Goal: Information Seeking & Learning: Learn about a topic

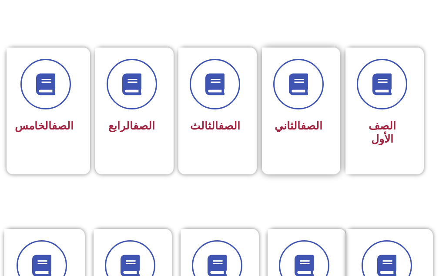
scroll to position [305, 0]
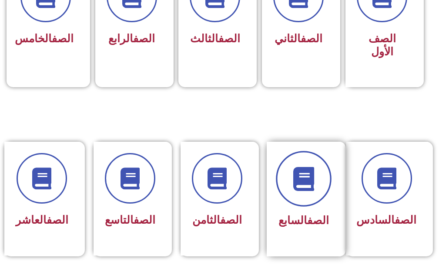
click at [304, 188] on icon at bounding box center [304, 179] width 24 height 24
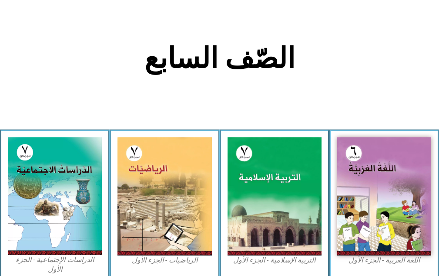
scroll to position [261, 0]
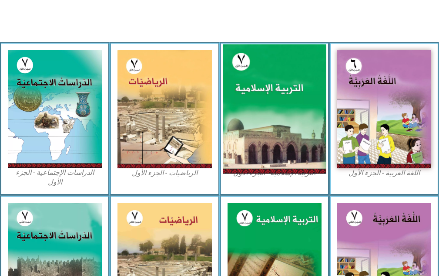
click at [251, 140] on img at bounding box center [275, 108] width 104 height 129
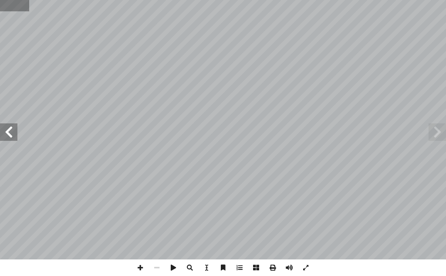
click at [20, 7] on input "text" at bounding box center [14, 5] width 29 height 11
type input "**"
click at [5, 130] on span at bounding box center [8, 131] width 17 height 17
click at [136, 267] on span at bounding box center [140, 267] width 17 height 17
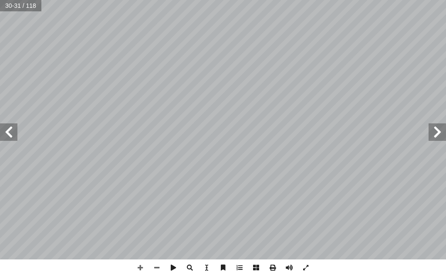
click at [11, 132] on span at bounding box center [8, 131] width 17 height 17
